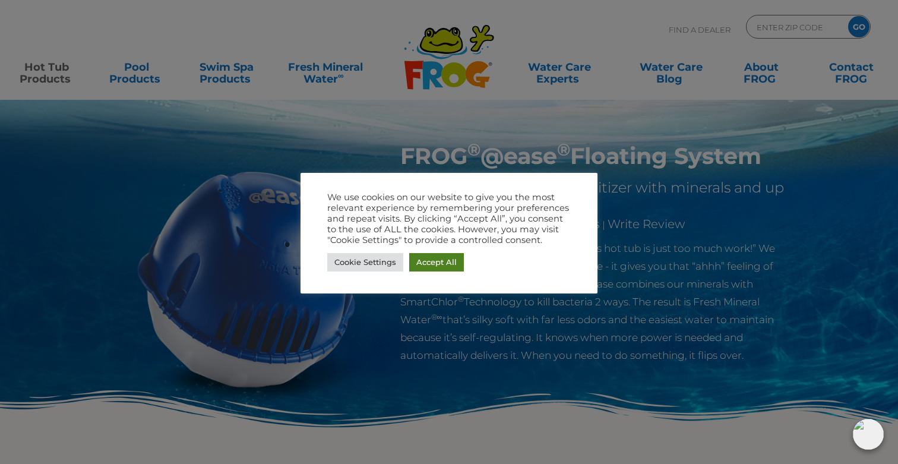
click at [439, 258] on link "Accept All" at bounding box center [436, 262] width 55 height 18
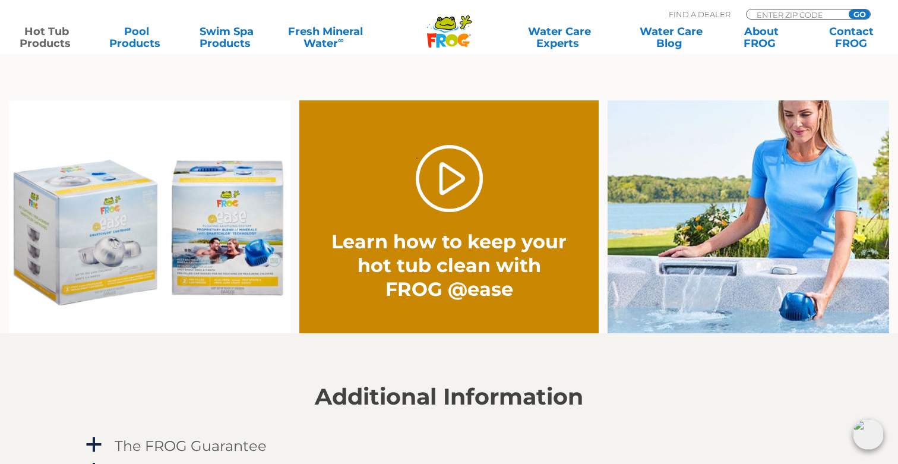
scroll to position [876, 0]
click at [460, 179] on link "." at bounding box center [449, 178] width 67 height 67
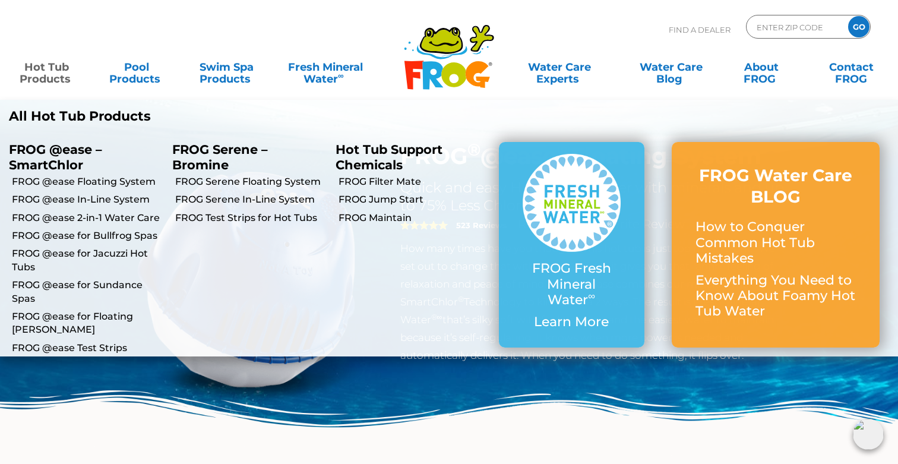
click at [58, 75] on link "Hot Tub Products" at bounding box center [47, 67] width 70 height 24
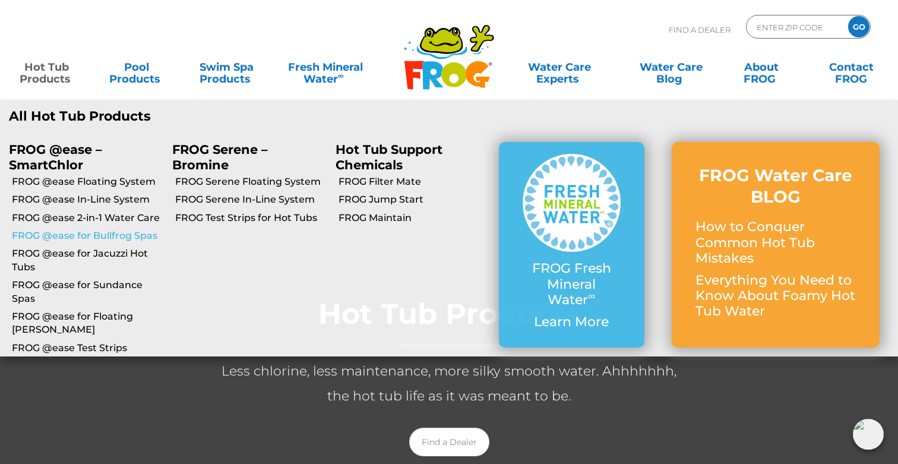
click at [82, 236] on link "FROG @ease for Bullfrog Spas" at bounding box center [87, 235] width 151 height 13
click at [48, 75] on link "Hot Tub Products" at bounding box center [47, 67] width 70 height 24
click at [95, 181] on link "FROG @ease Floating System" at bounding box center [87, 181] width 151 height 13
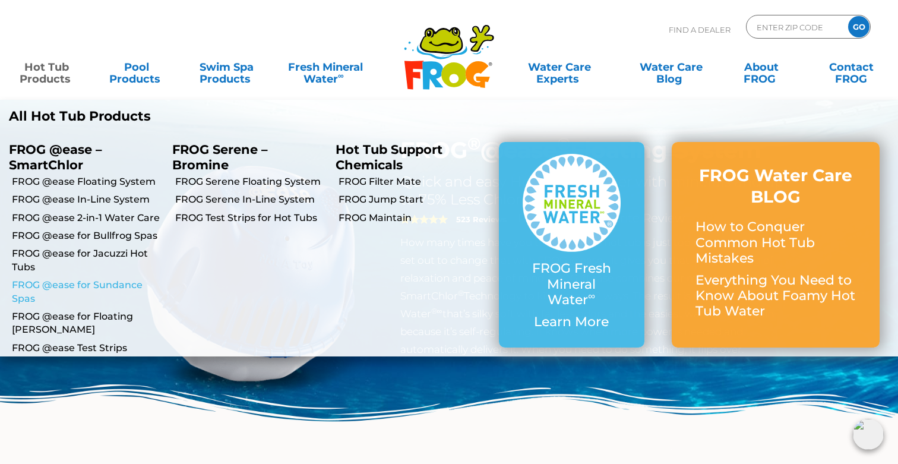
scroll to position [5, 0]
